Goal: Task Accomplishment & Management: Manage account settings

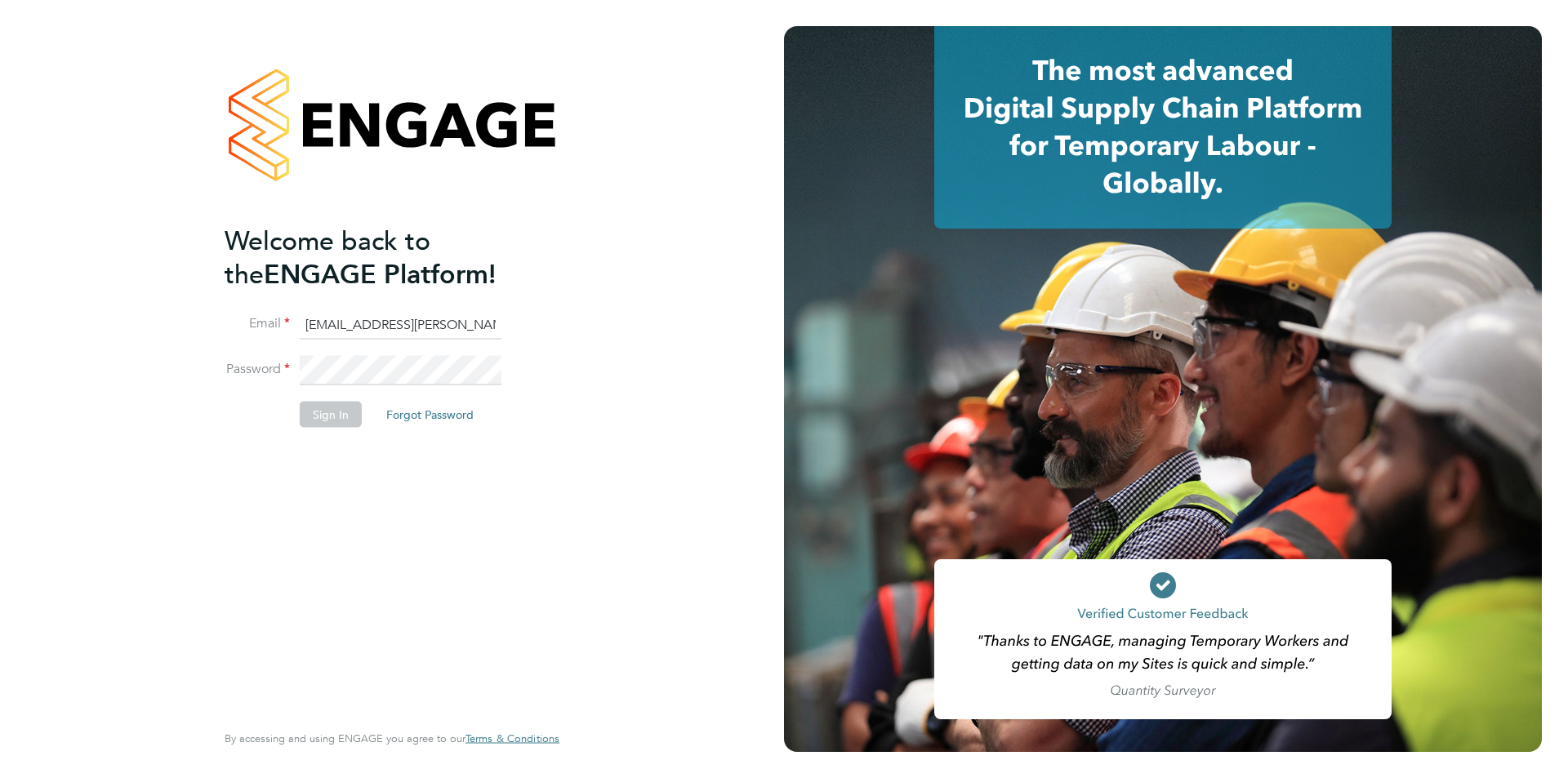
click at [383, 308] on ng-template "Welcome back to the ENGAGE Platform! Email [EMAIL_ADDRESS][PERSON_NAME][DOMAIN_…" at bounding box center [384, 334] width 319 height 220
type input "[EMAIL_ADDRESS][PERSON_NAME][DOMAIN_NAME]"
drag, startPoint x: 370, startPoint y: 412, endPoint x: 297, endPoint y: 412, distance: 73.0
click at [366, 412] on li "Sign In Forgot Password" at bounding box center [384, 421] width 319 height 43
click at [297, 412] on li "Sign In Forgot Password" at bounding box center [384, 421] width 319 height 43
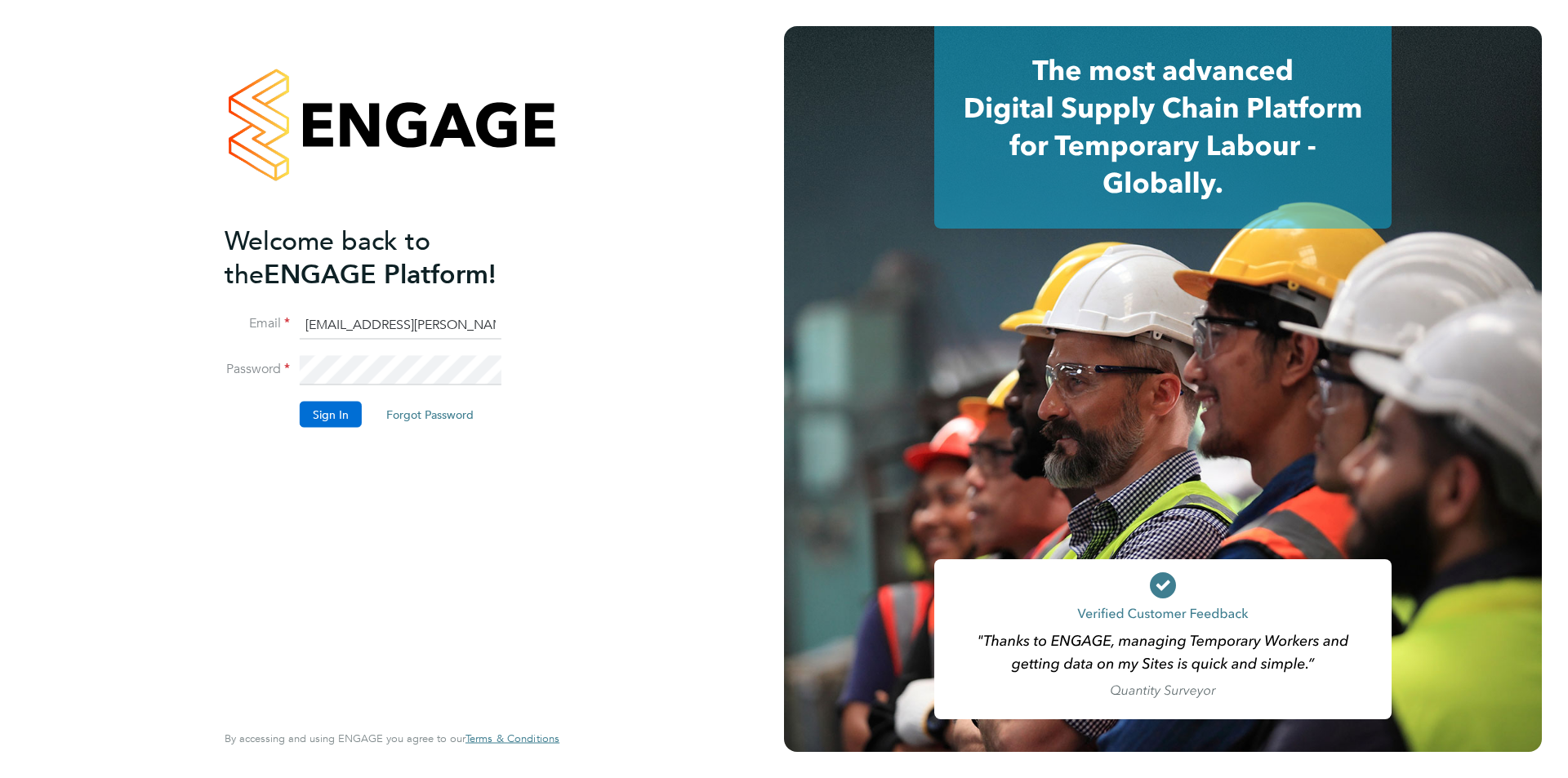
click at [305, 415] on button "Sign In" at bounding box center [330, 414] width 62 height 27
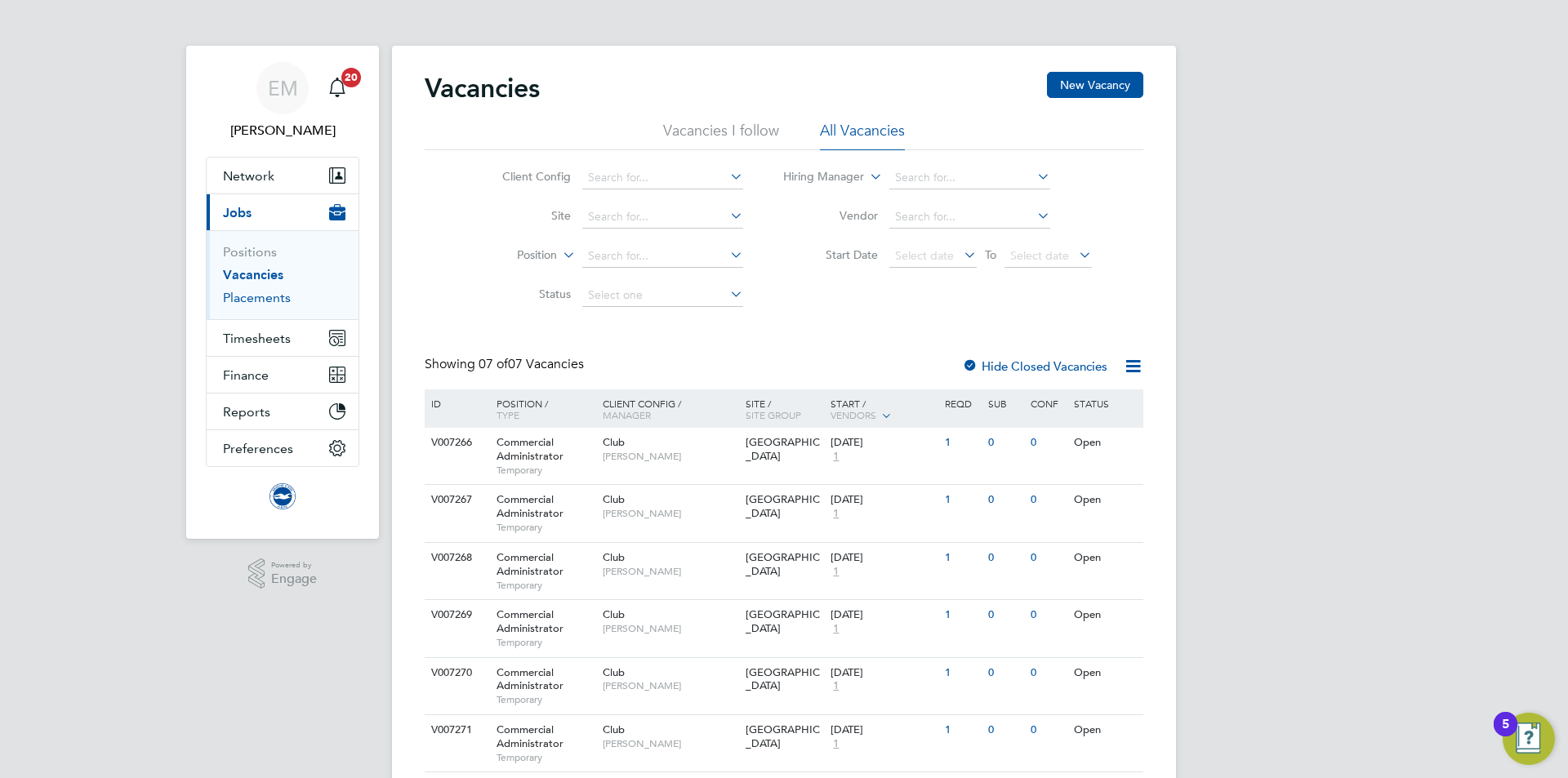
click at [267, 299] on link "Placements" at bounding box center [256, 297] width 67 height 15
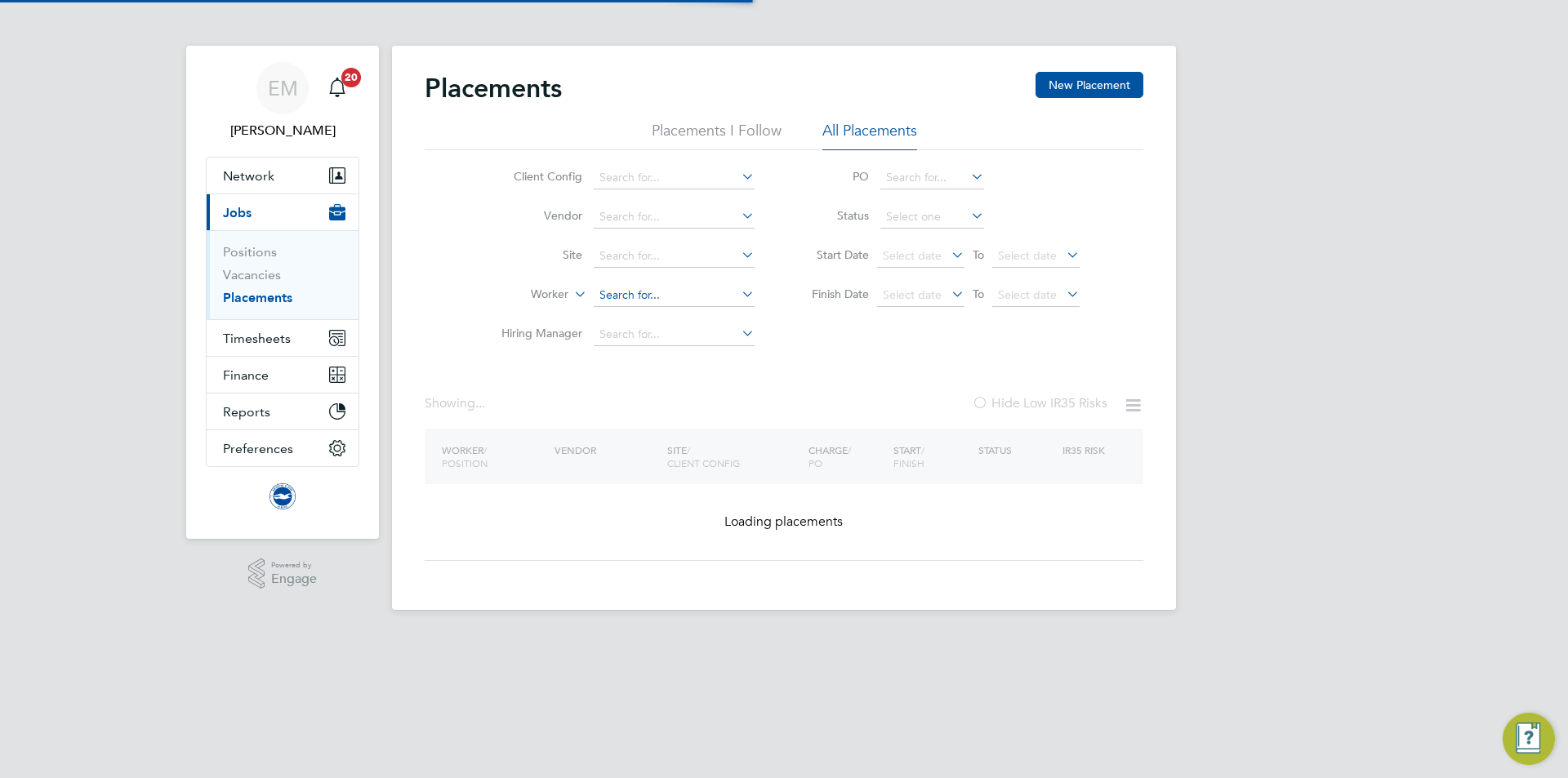
click at [640, 285] on input at bounding box center [675, 295] width 161 height 23
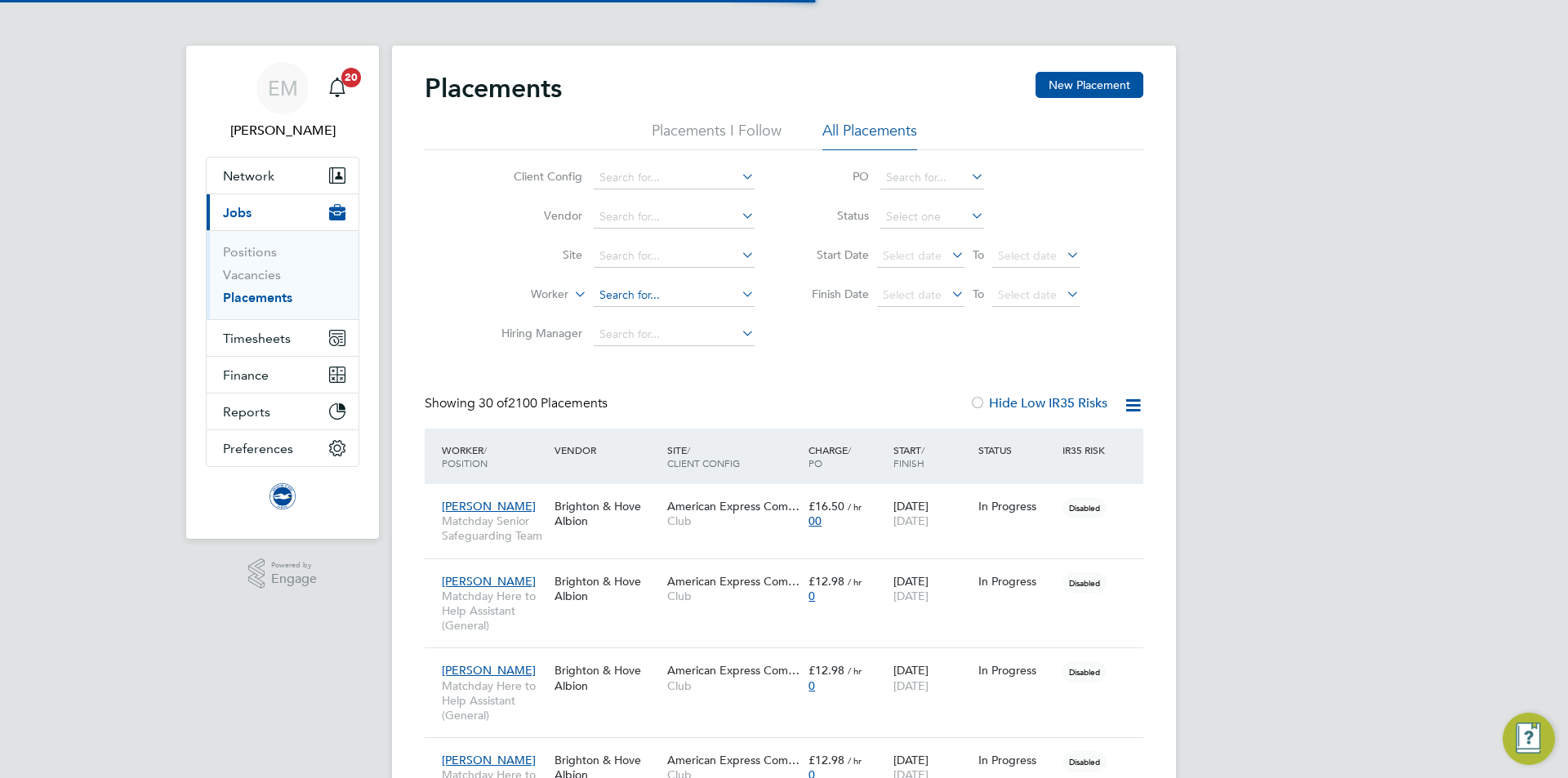
click at [643, 305] on input at bounding box center [675, 295] width 161 height 23
click at [694, 314] on b "Butler" at bounding box center [741, 318] width 95 height 14
type input "Henry Butler"
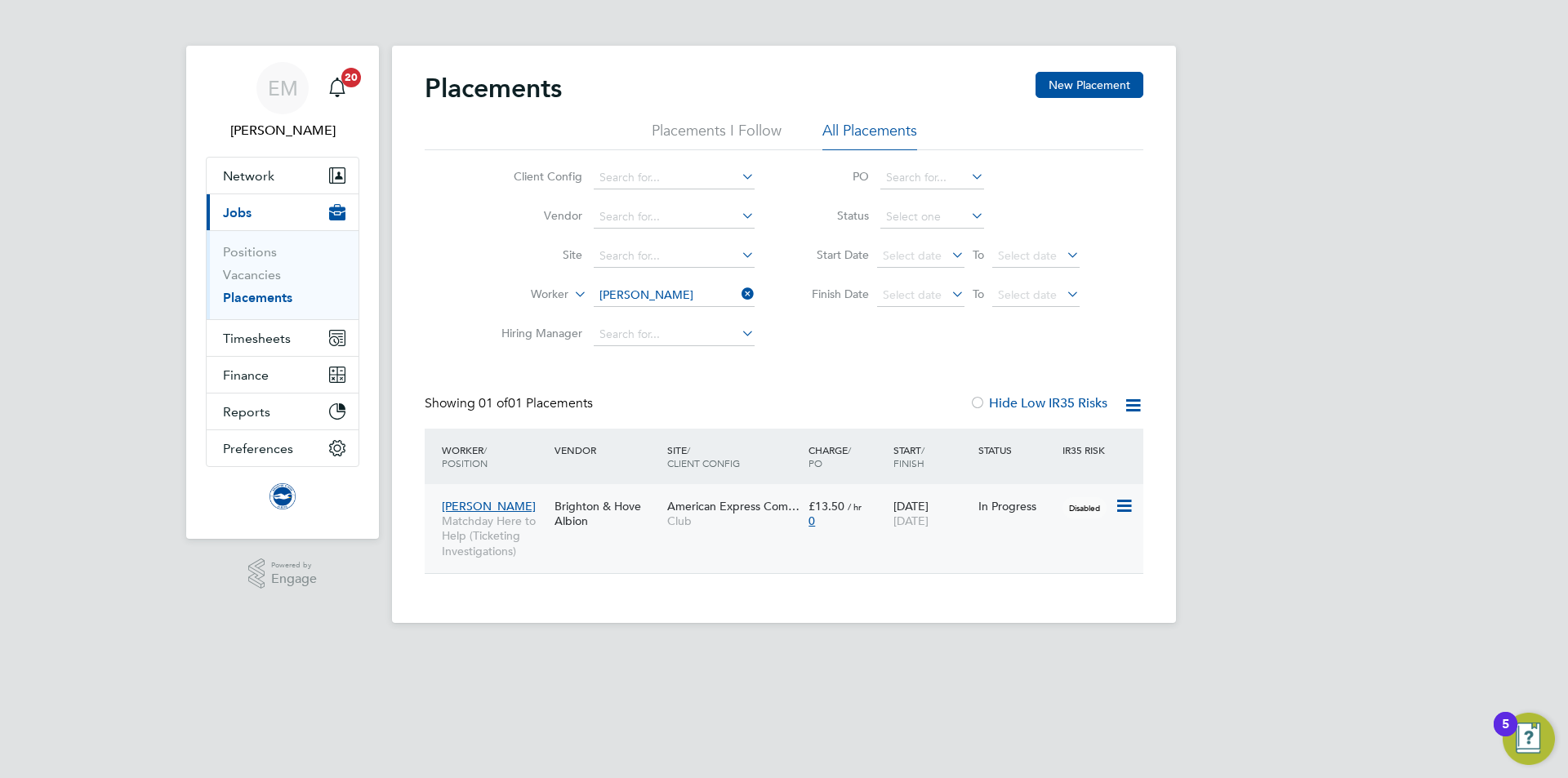
click at [704, 545] on div "Henry Butler Matchday Here to Help (Ticketing Investigations) Brighton & Hove A…" at bounding box center [783, 528] width 719 height 89
click at [534, 510] on div "Henry Butler Matchday Here to Help (Ticketing Investigations)" at bounding box center [494, 528] width 113 height 76
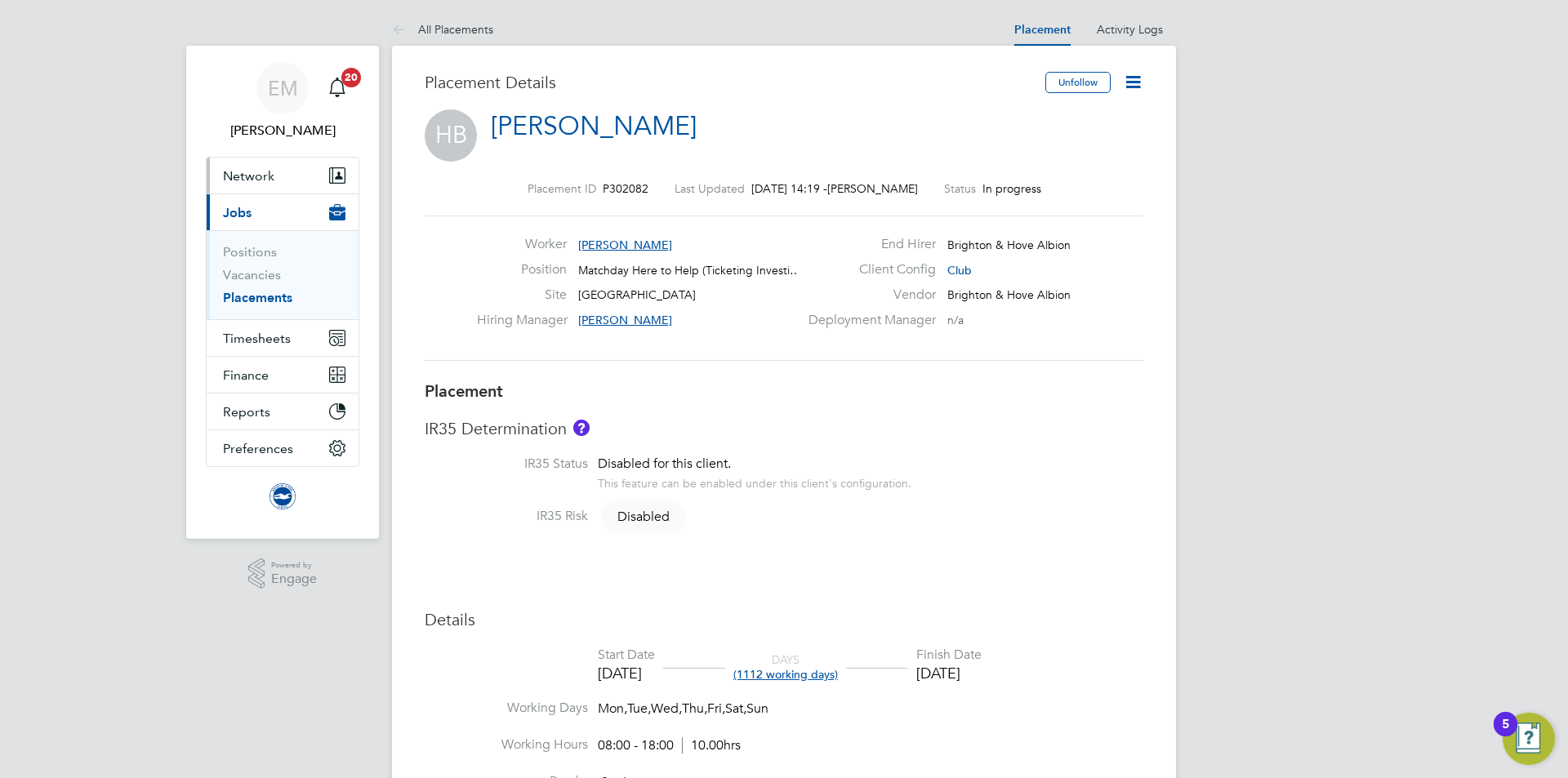
click at [247, 176] on span "Network" at bounding box center [249, 176] width 51 height 15
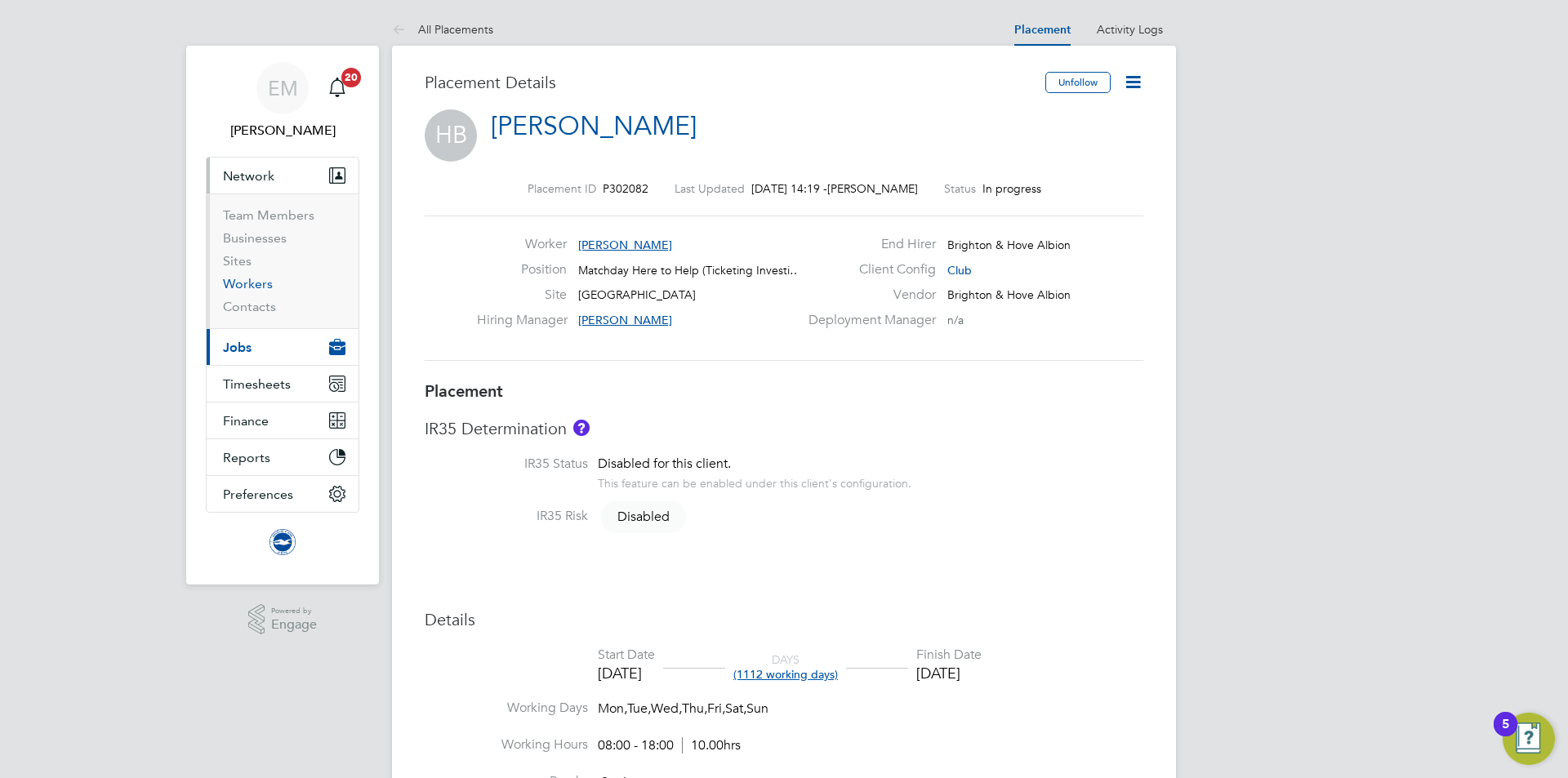
click at [251, 279] on link "Workers" at bounding box center [248, 284] width 49 height 15
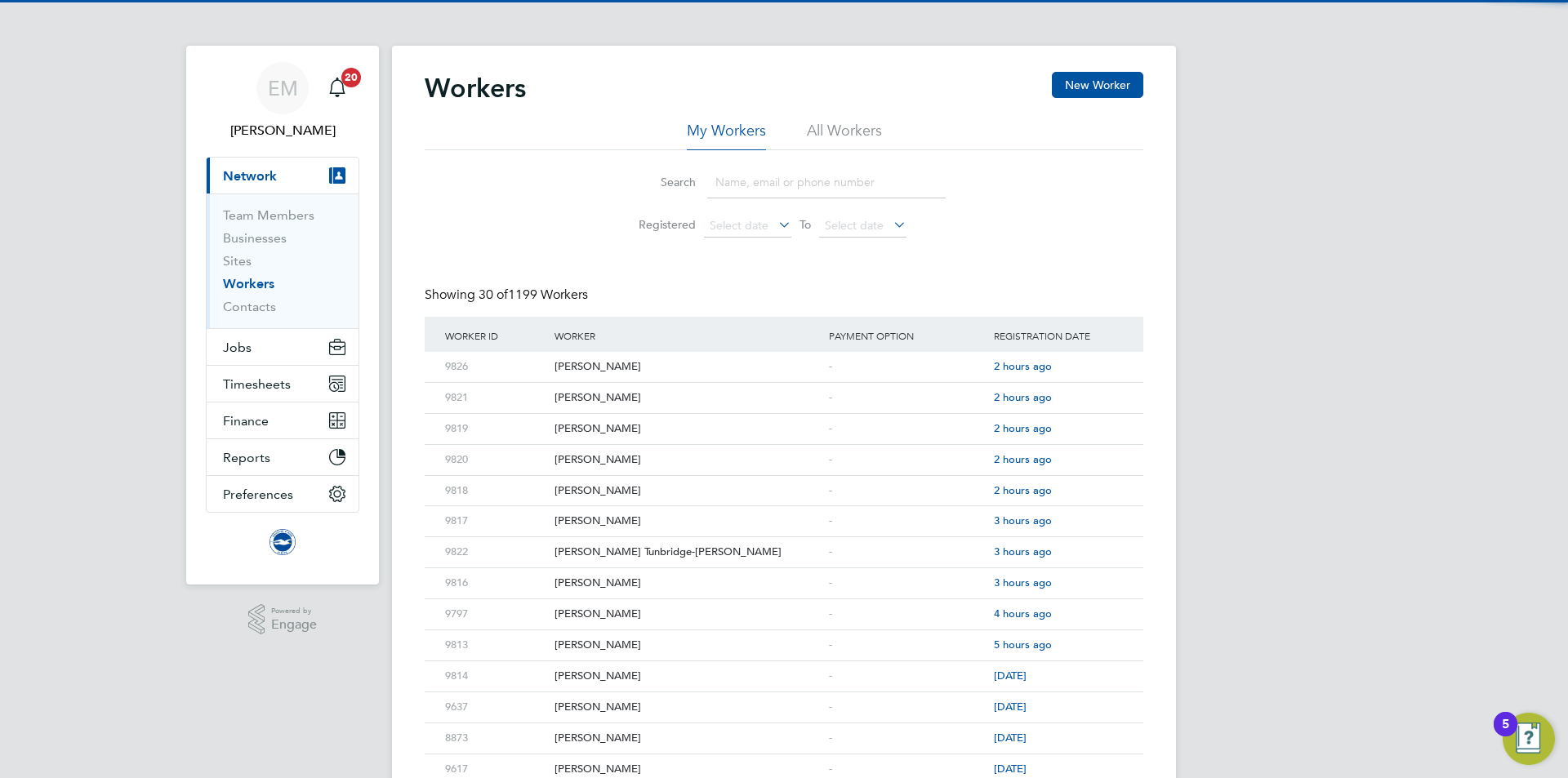
click at [916, 118] on div "Workers New Worker" at bounding box center [783, 97] width 719 height 49
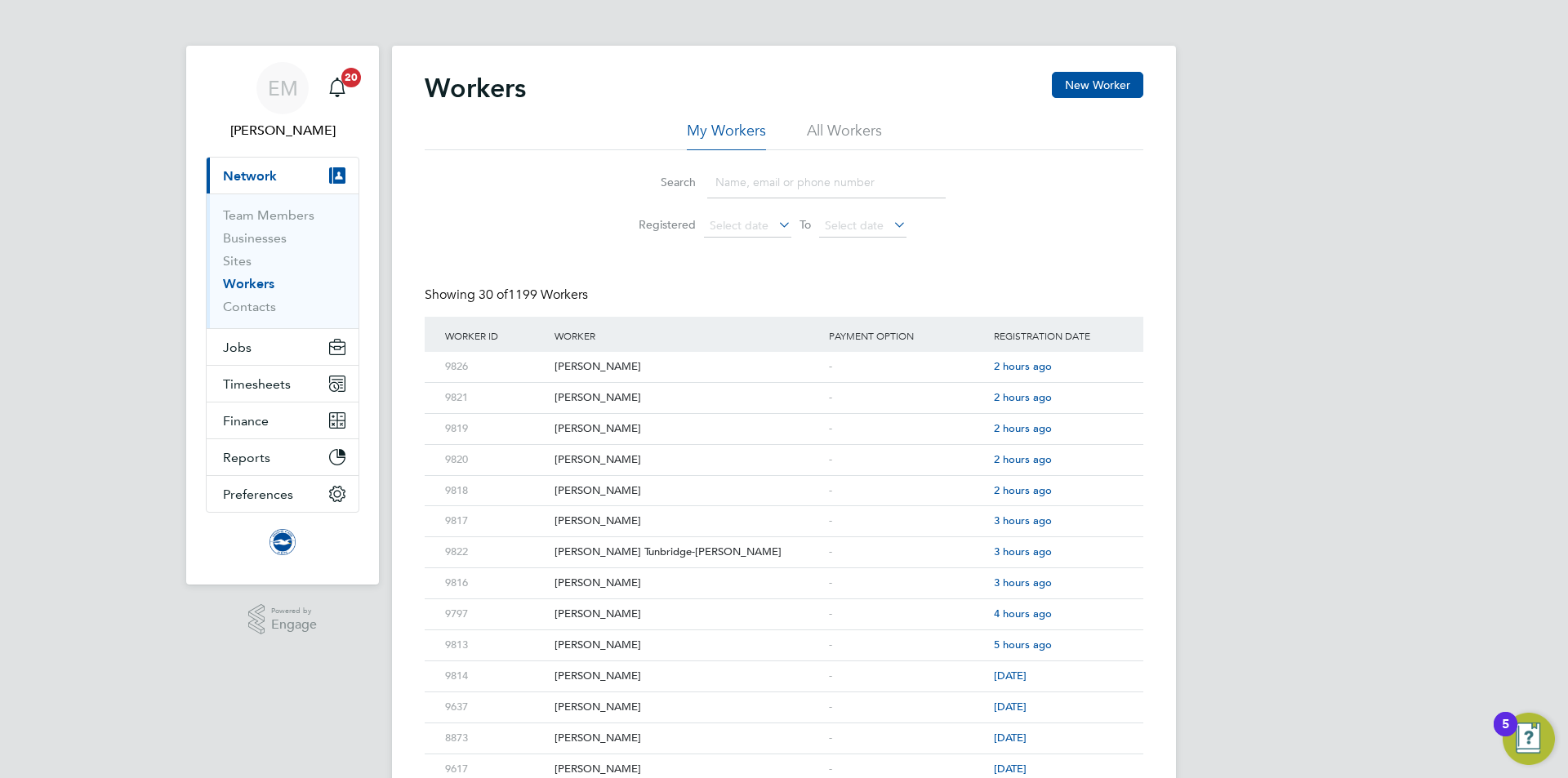
click at [873, 121] on li "All Workers" at bounding box center [844, 135] width 75 height 29
click at [830, 193] on input at bounding box center [826, 183] width 238 height 32
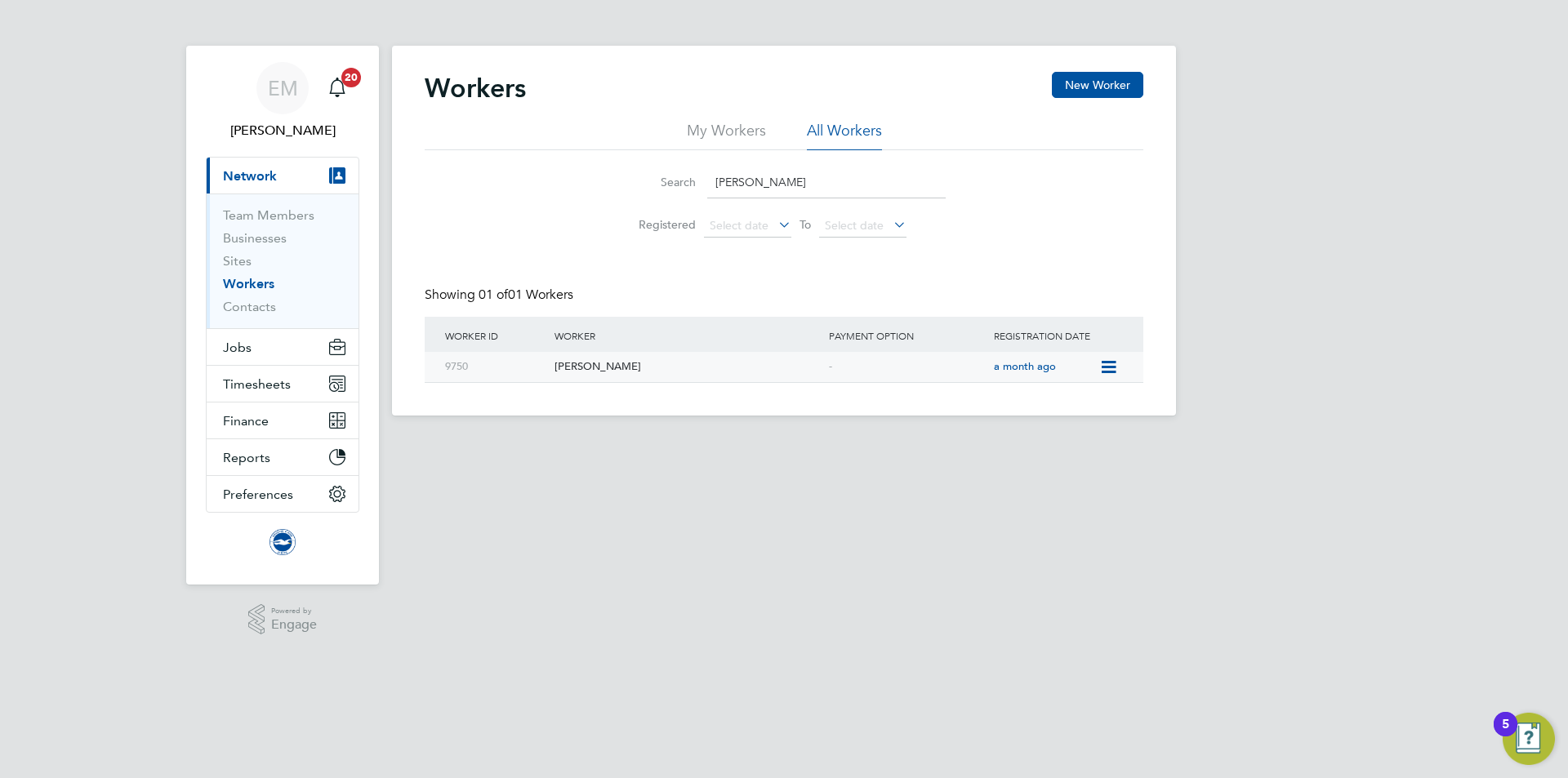
type input "butler"
click at [1106, 372] on icon at bounding box center [1107, 367] width 16 height 20
click at [1056, 398] on li "Invite Worker" at bounding box center [1070, 405] width 90 height 23
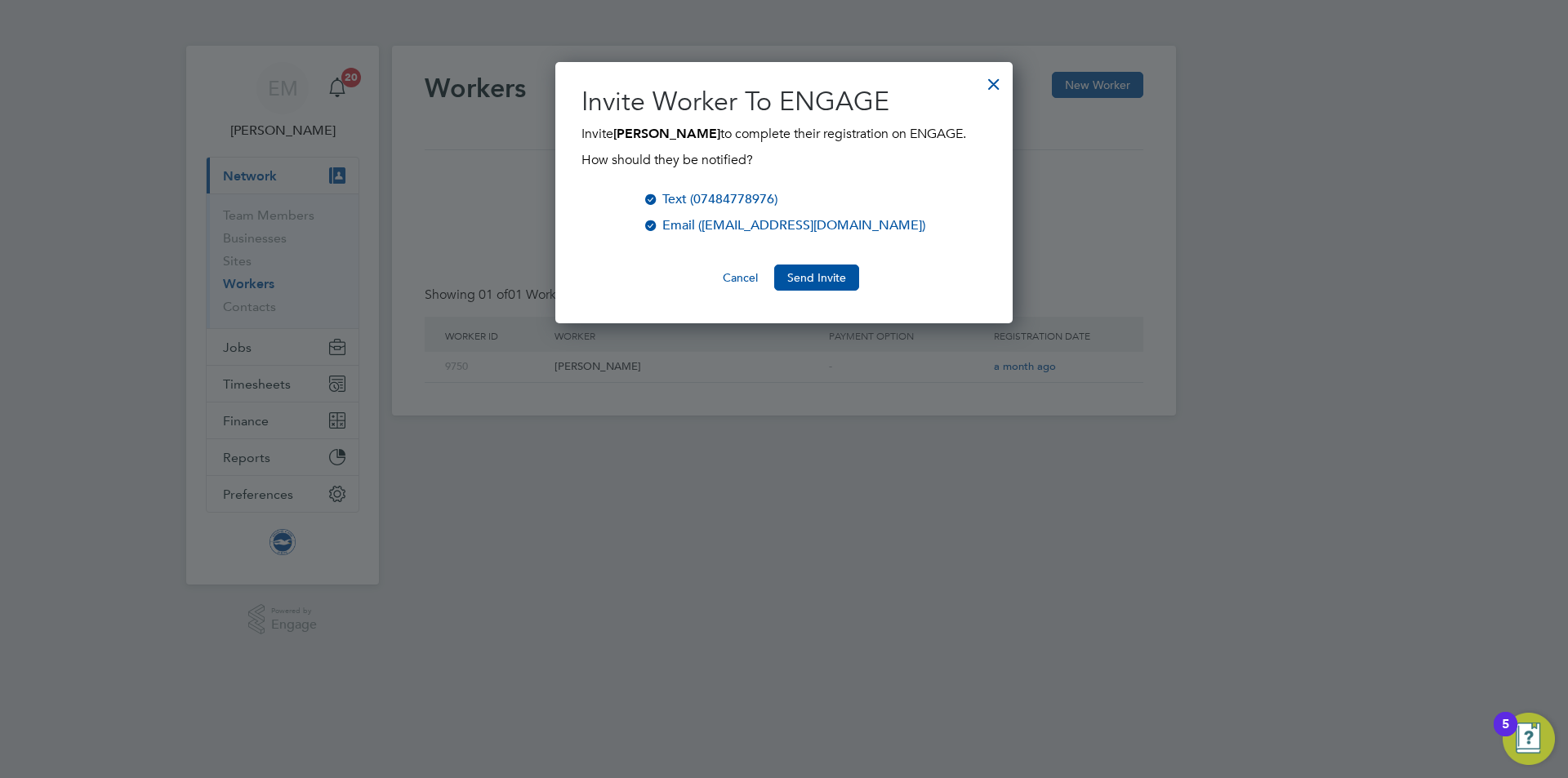
scroll to position [9, 9]
click at [823, 272] on button "Send Invite" at bounding box center [816, 278] width 84 height 27
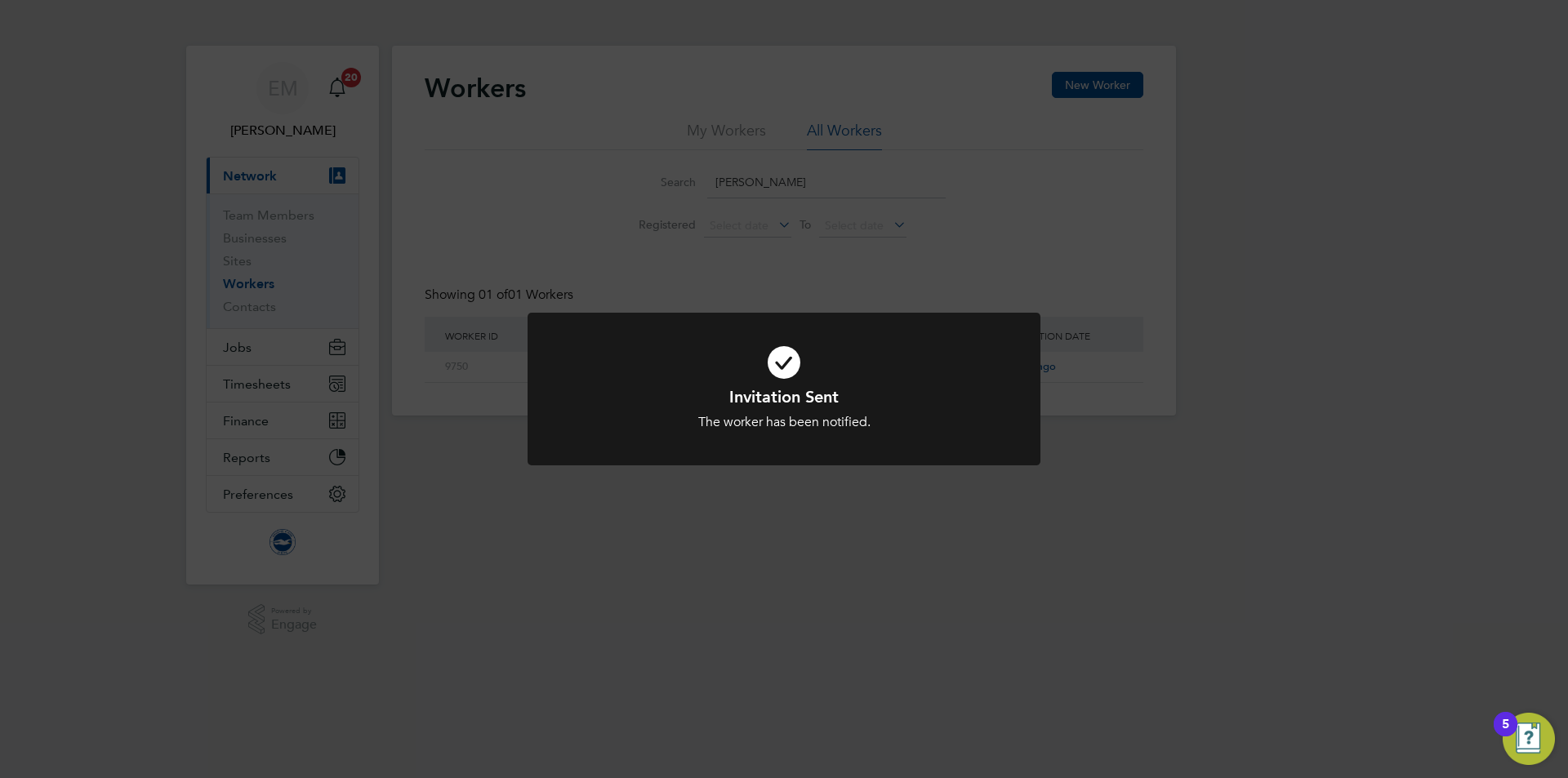
click at [234, 345] on div "Invitation Sent The worker has been notified. Cancel Okay" at bounding box center [784, 389] width 1568 height 778
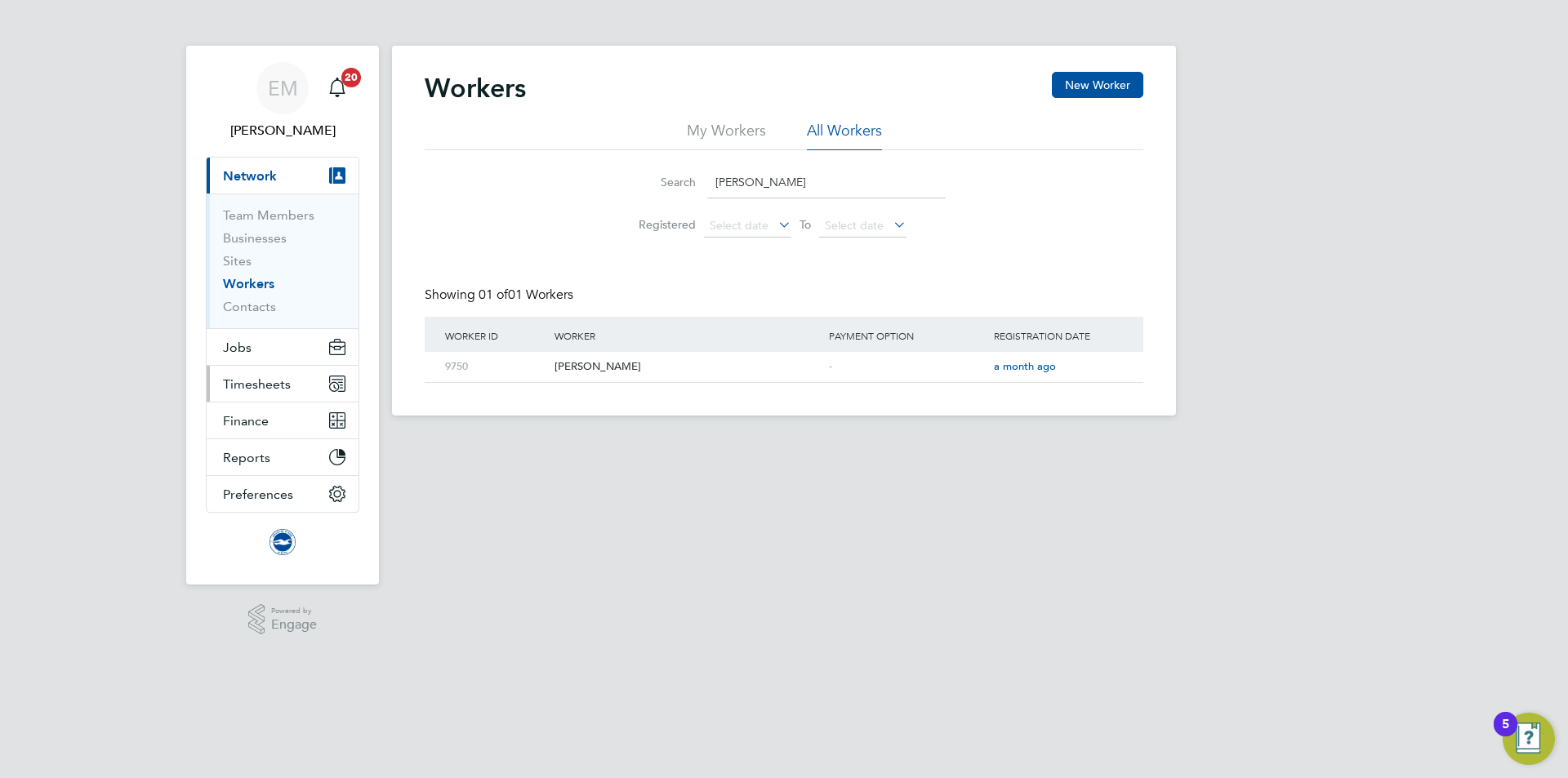
click at [238, 377] on span "Timesheets" at bounding box center [256, 384] width 67 height 15
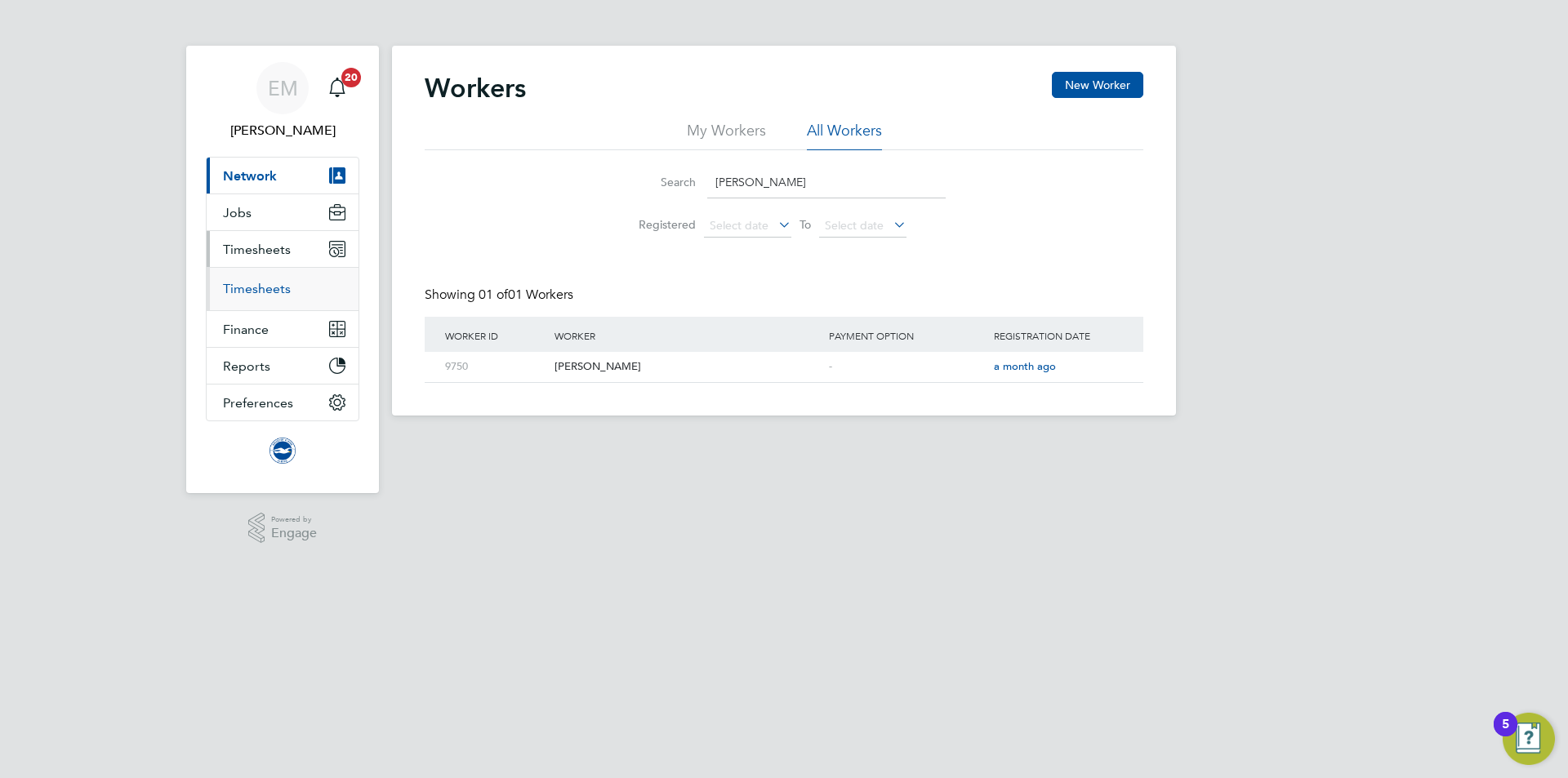
click at [245, 285] on link "Timesheets" at bounding box center [256, 288] width 67 height 15
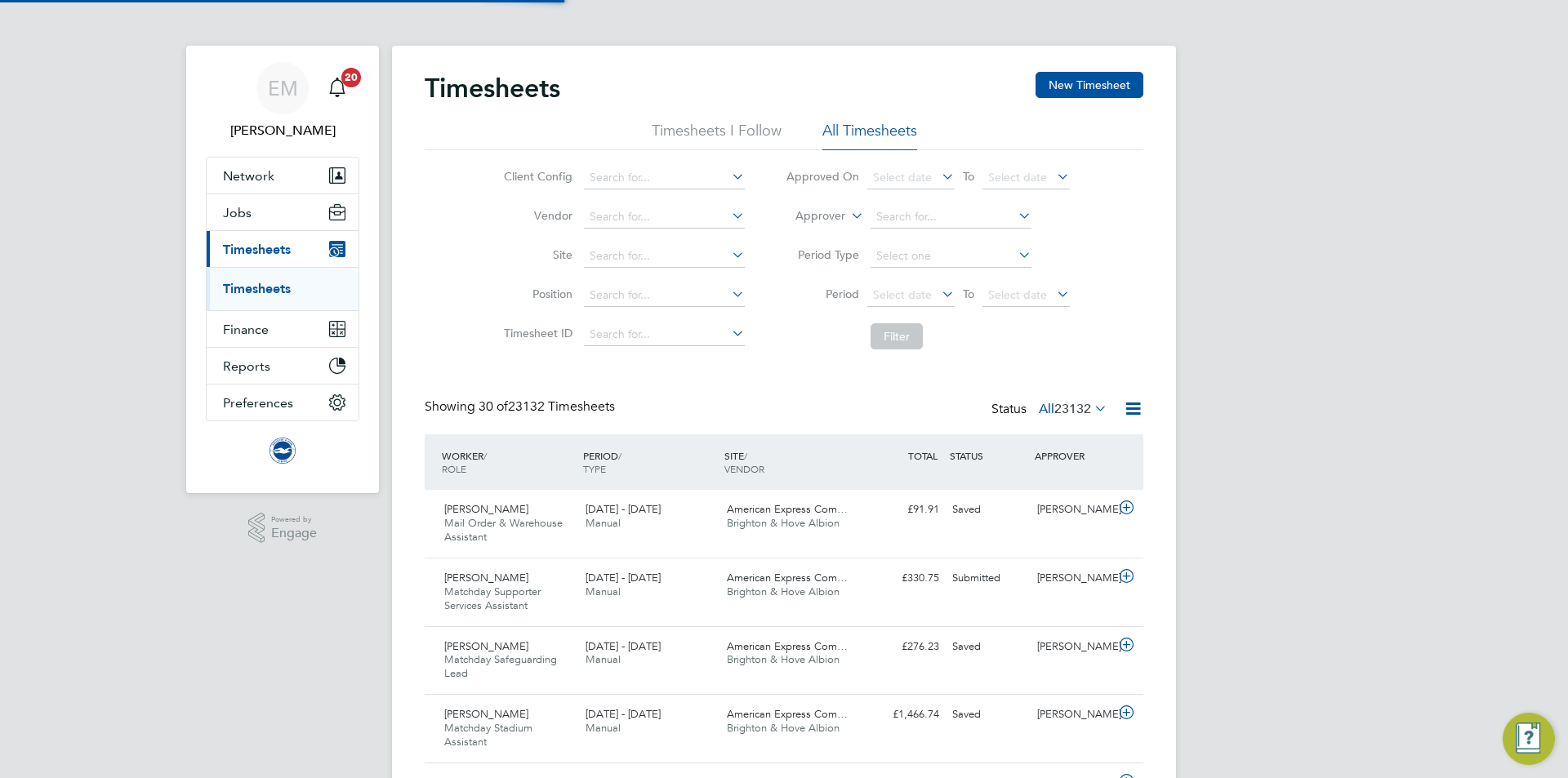
click at [837, 216] on label "Approver" at bounding box center [808, 215] width 73 height 16
click at [815, 235] on li "Worker" at bounding box center [804, 235] width 81 height 21
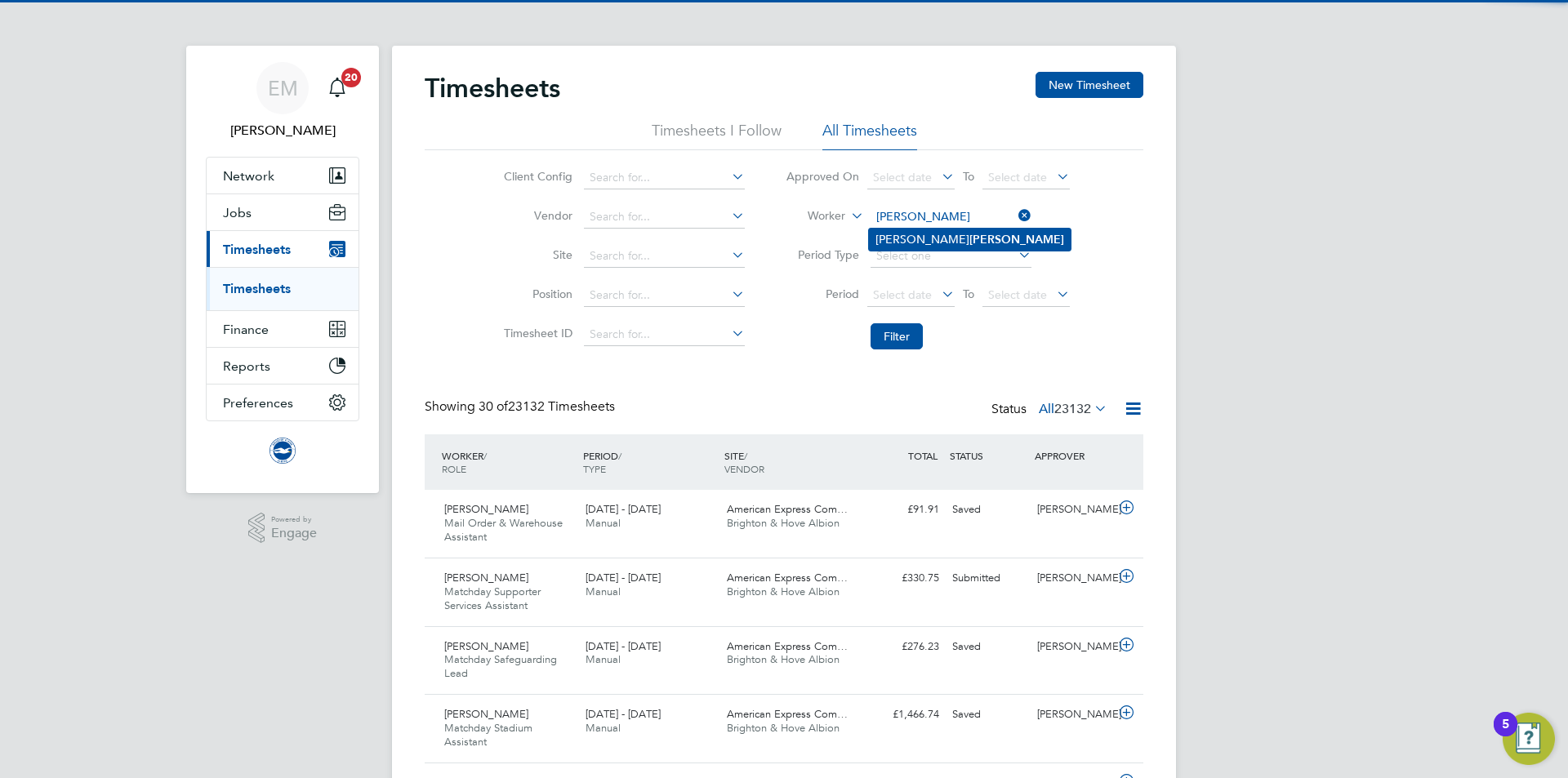
click at [969, 232] on b "Butler" at bounding box center [1017, 239] width 95 height 14
type input "Henry Butler"
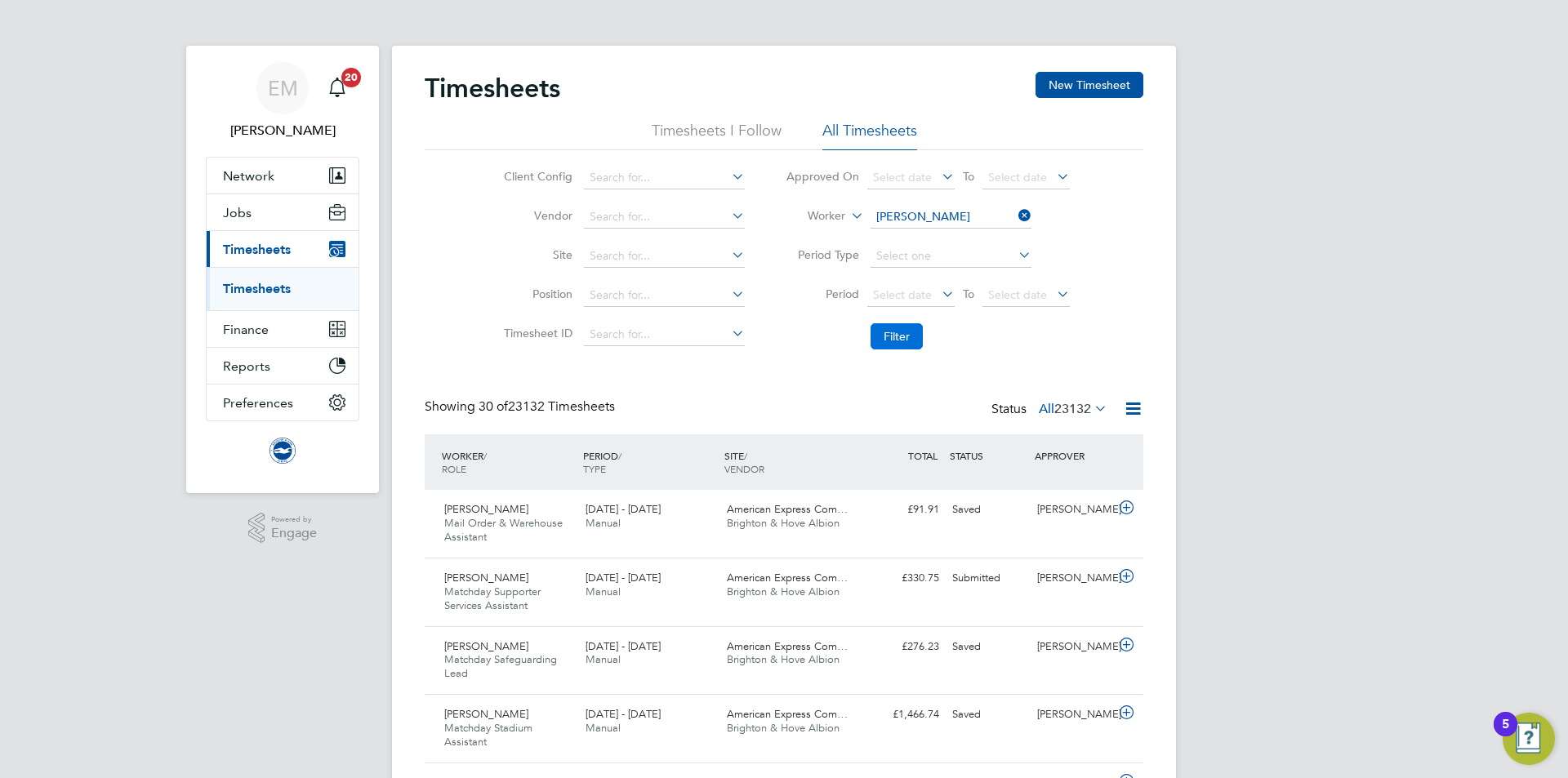
click at [908, 349] on button "Filter" at bounding box center [896, 337] width 52 height 27
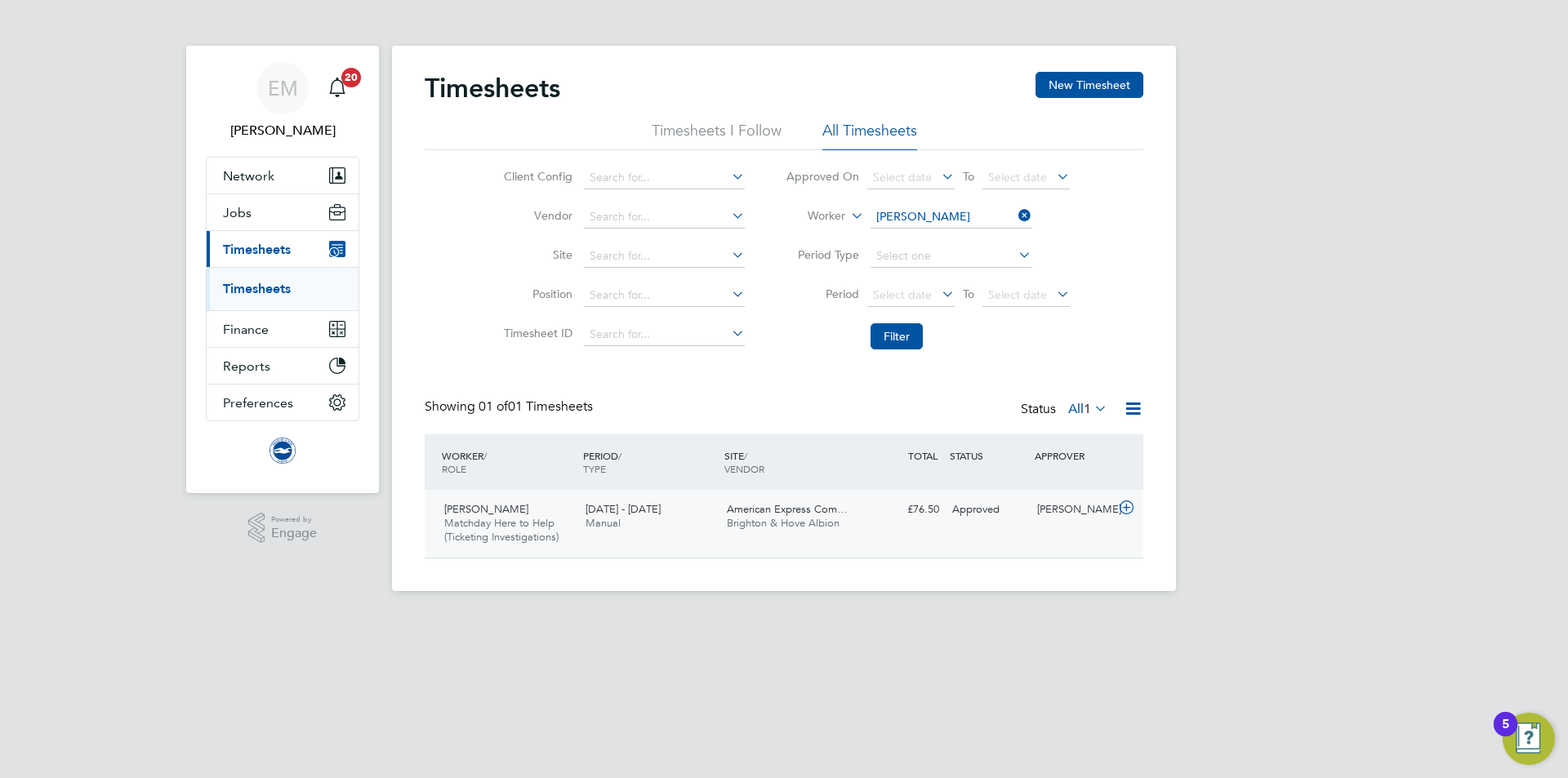
click at [917, 532] on div "Henry Butler Matchday Here to Help (Ticketing Investigations) 1 - 31 Aug 2025 1…" at bounding box center [783, 523] width 719 height 67
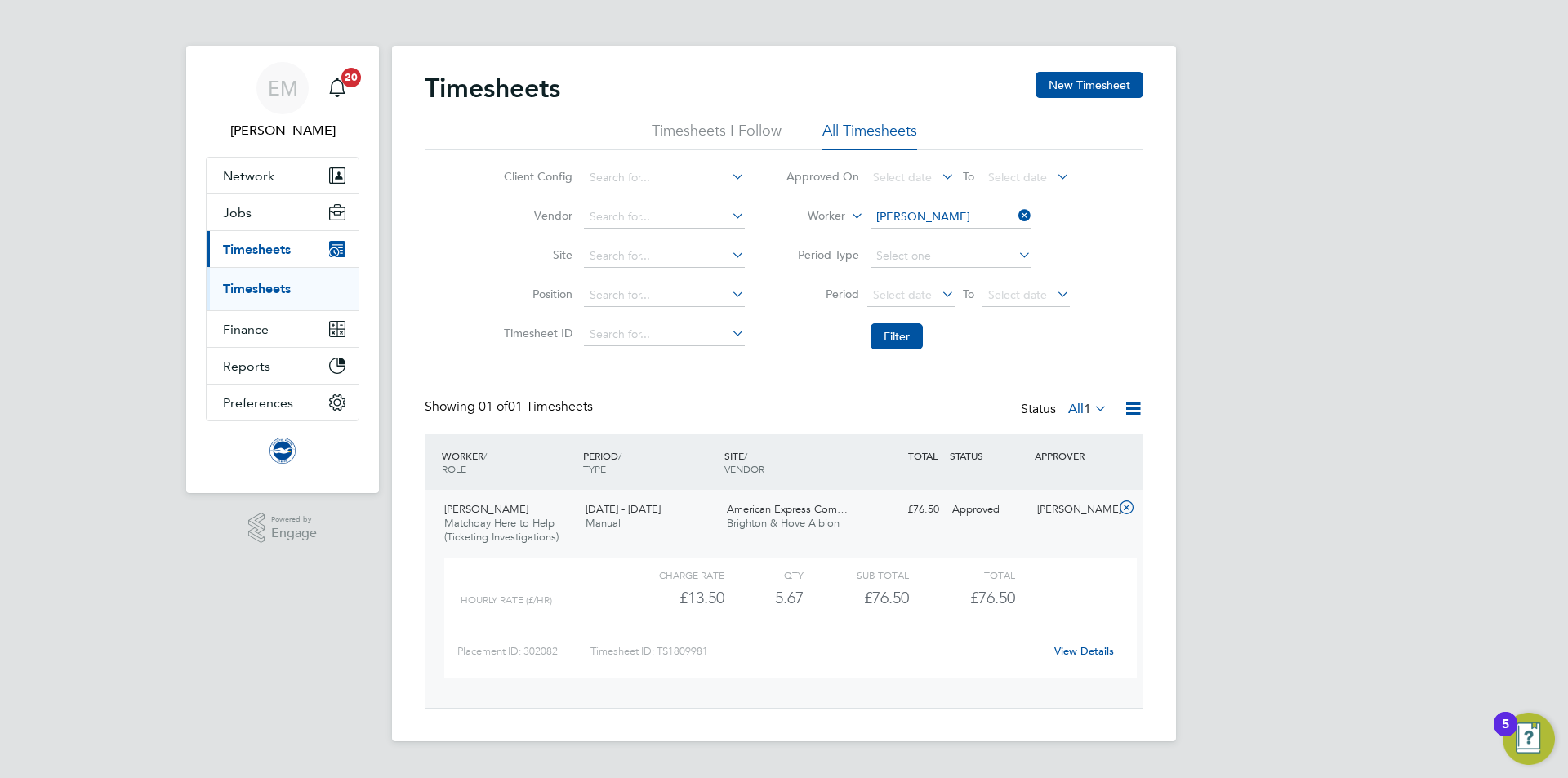
click at [1076, 648] on link "View Details" at bounding box center [1084, 651] width 60 height 14
